Goal: Information Seeking & Learning: Learn about a topic

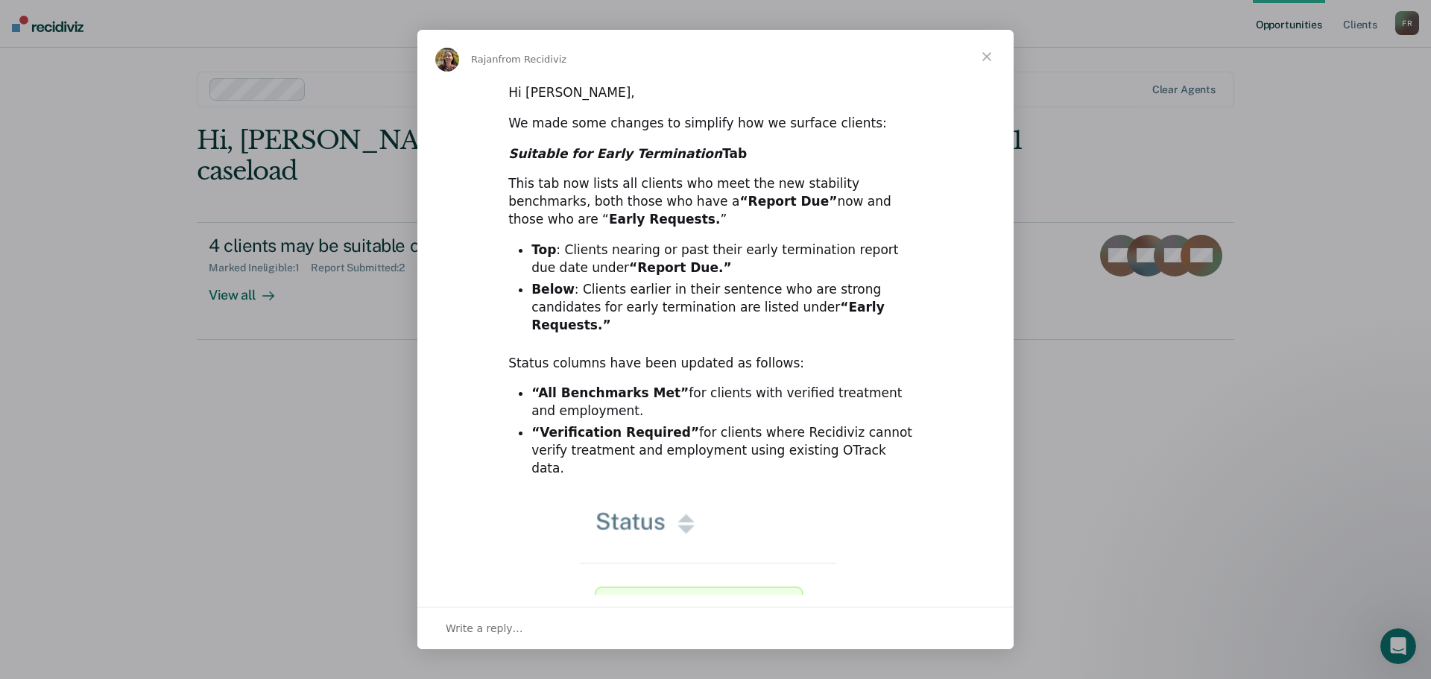
click at [988, 50] on span "Close" at bounding box center [987, 57] width 54 height 54
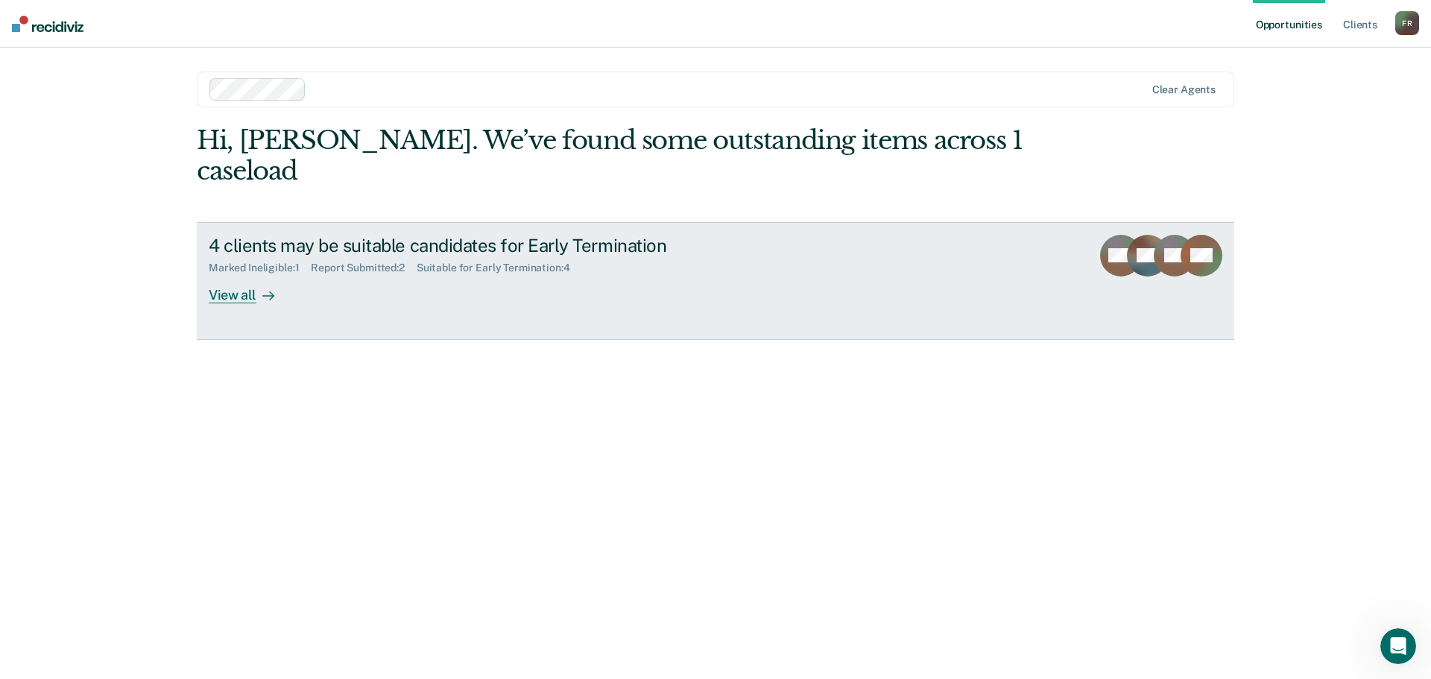
click at [274, 274] on div "View all" at bounding box center [250, 288] width 83 height 29
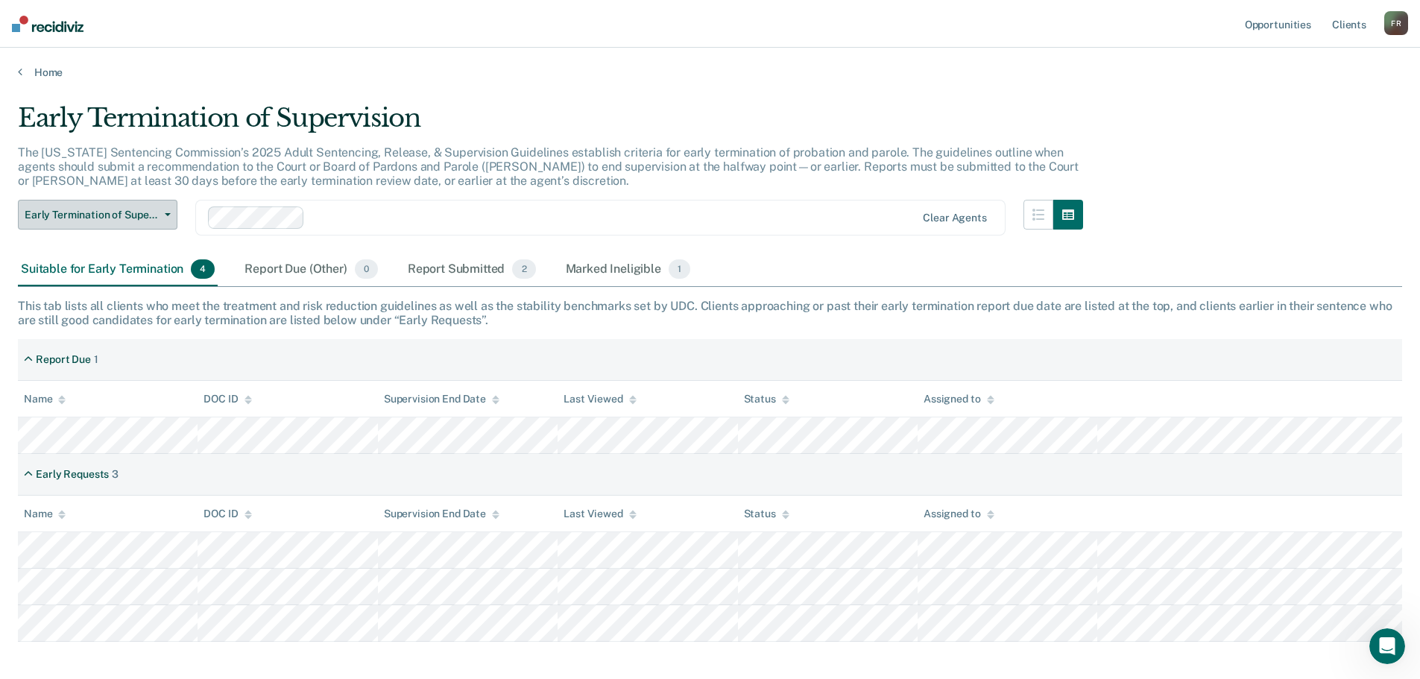
click at [139, 217] on span "Early Termination of Supervision" at bounding box center [92, 215] width 134 height 13
click at [180, 183] on p "The [US_STATE] Sentencing Commission’s 2025 Adult Sentencing, Release, & Superv…" at bounding box center [548, 166] width 1061 height 42
click at [448, 270] on div "Report Submitted 2" at bounding box center [472, 269] width 134 height 33
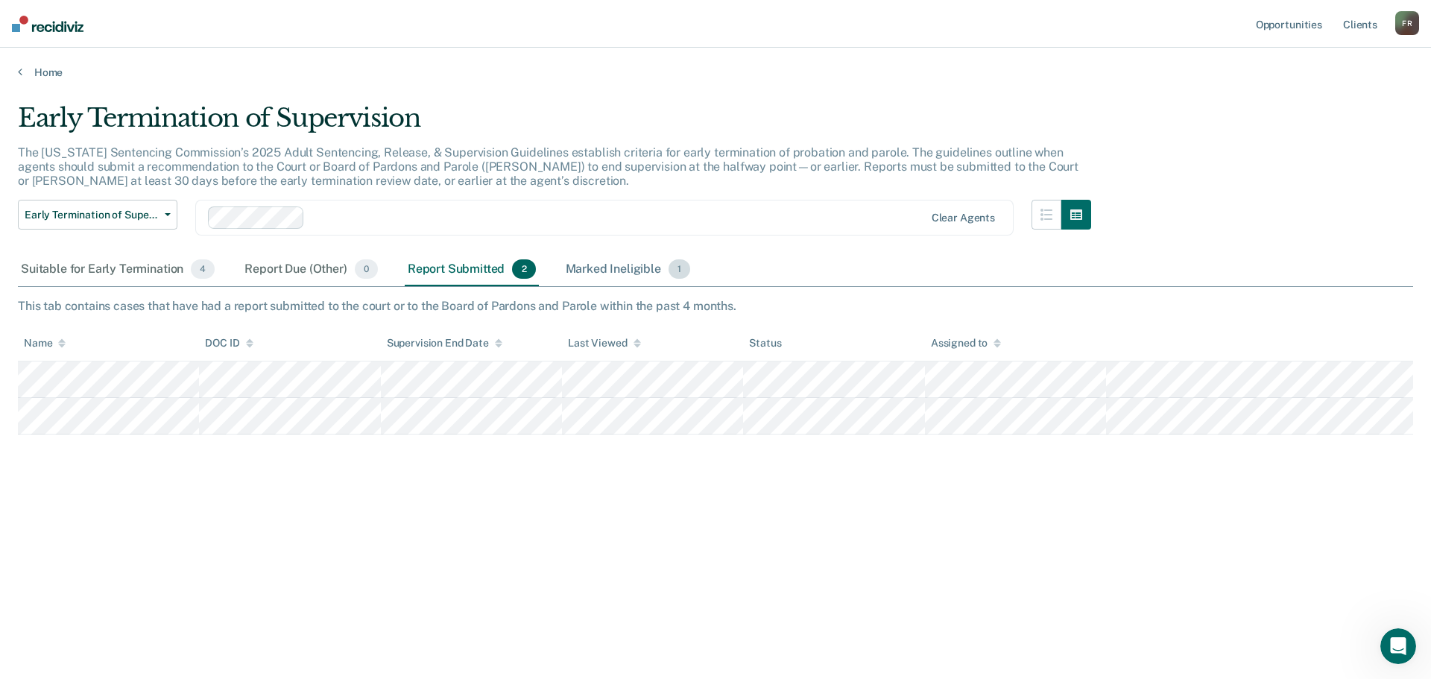
click at [619, 263] on div "Marked Ineligible 1" at bounding box center [628, 269] width 131 height 33
